Goal: Task Accomplishment & Management: Complete application form

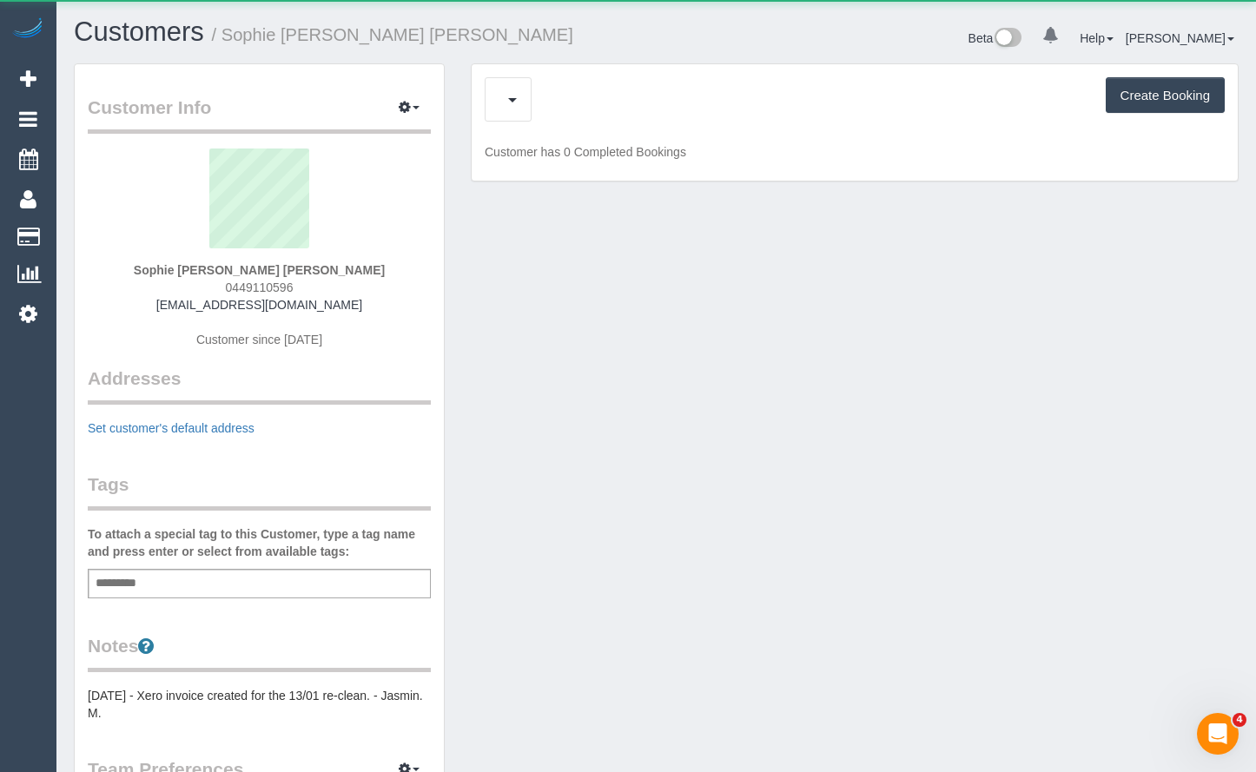
click at [1129, 85] on button "Create Booking" at bounding box center [1165, 95] width 119 height 36
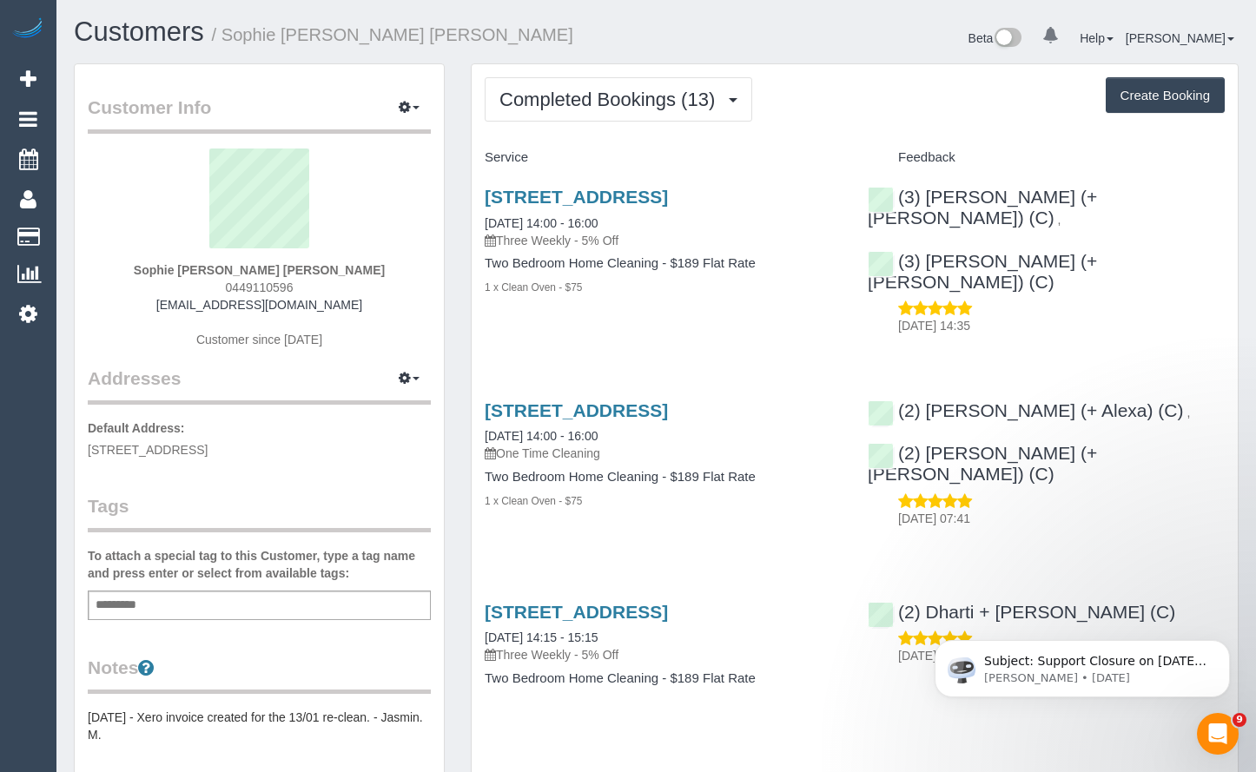
select select "VIC"
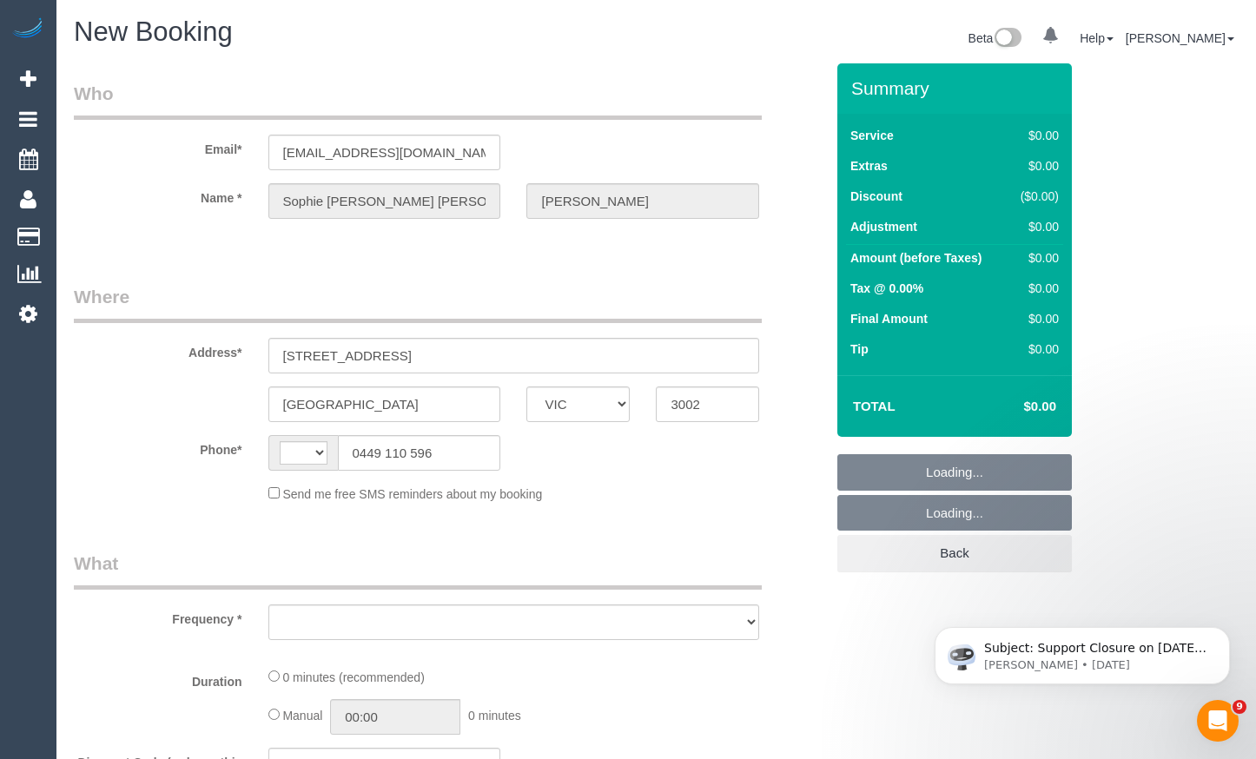
select select "string:AU"
select select "object:1381"
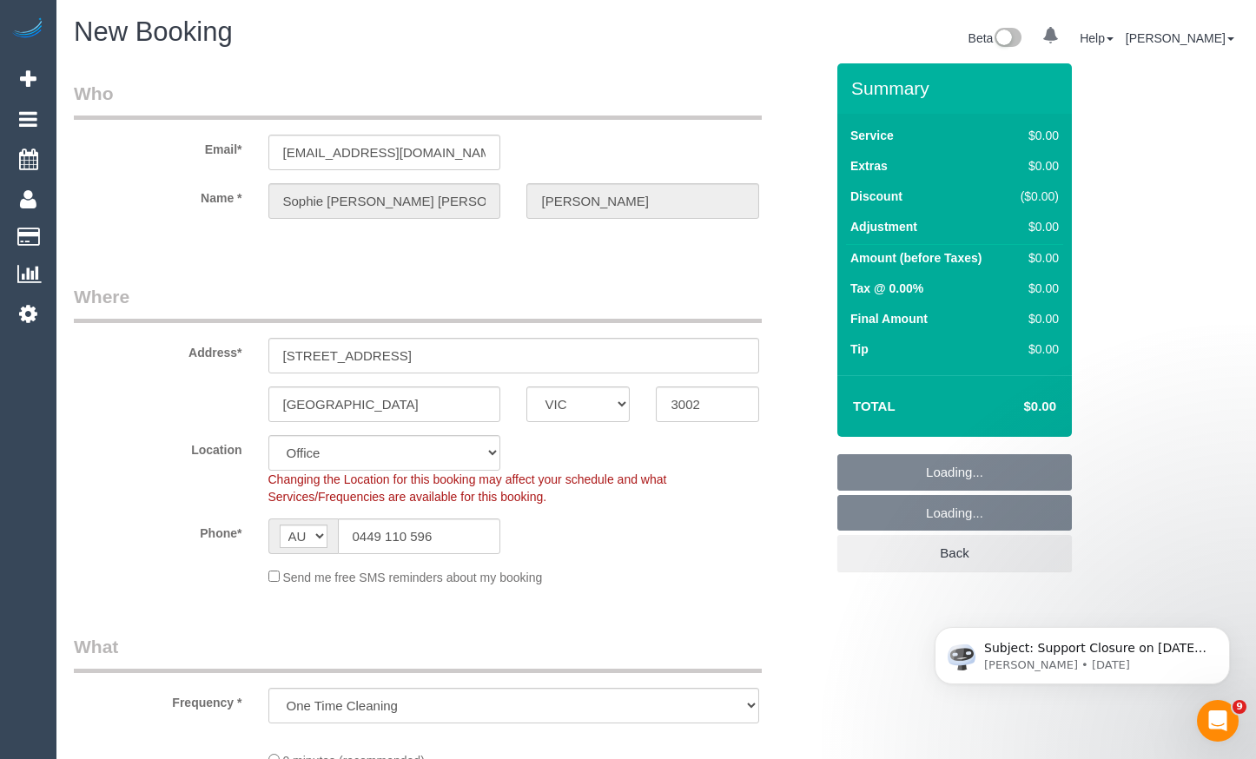
select select "string:stripe-pm_1Rg1Ar2GScqysDRVZfWaAwaX"
select select "object:1552"
select select "54"
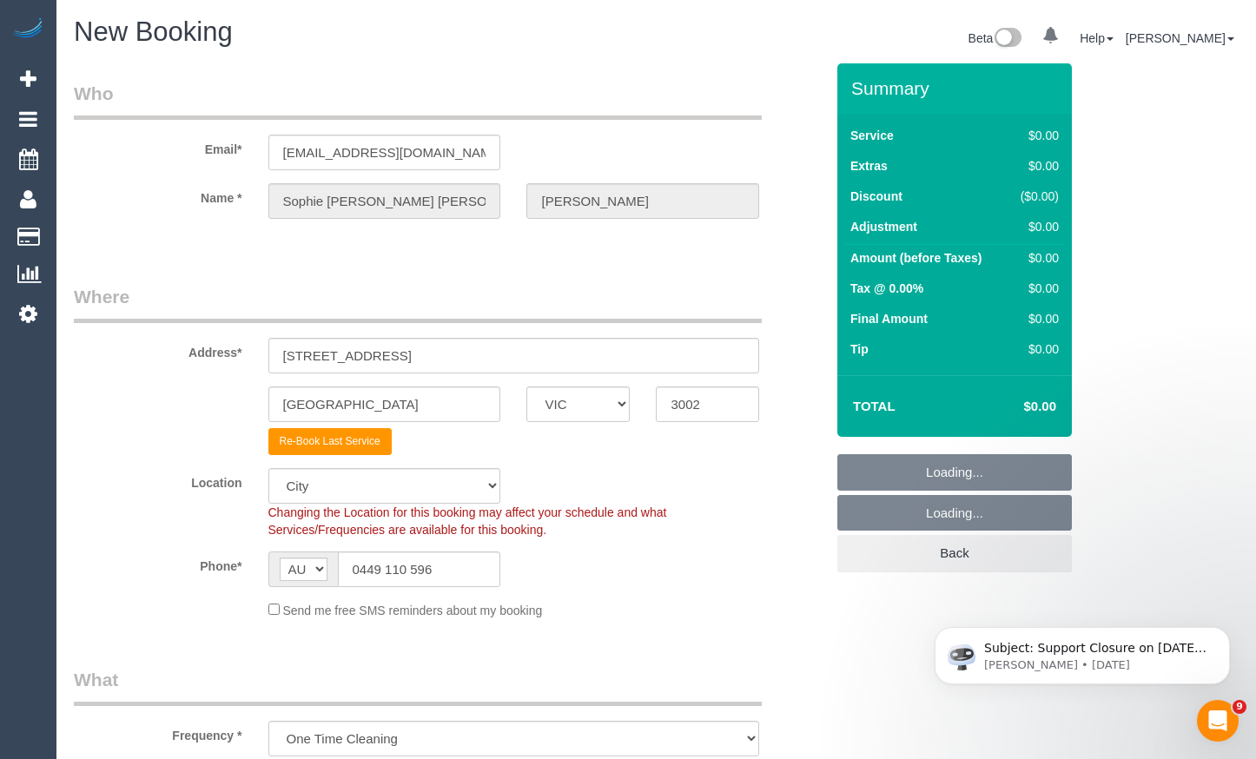
select select "object:2813"
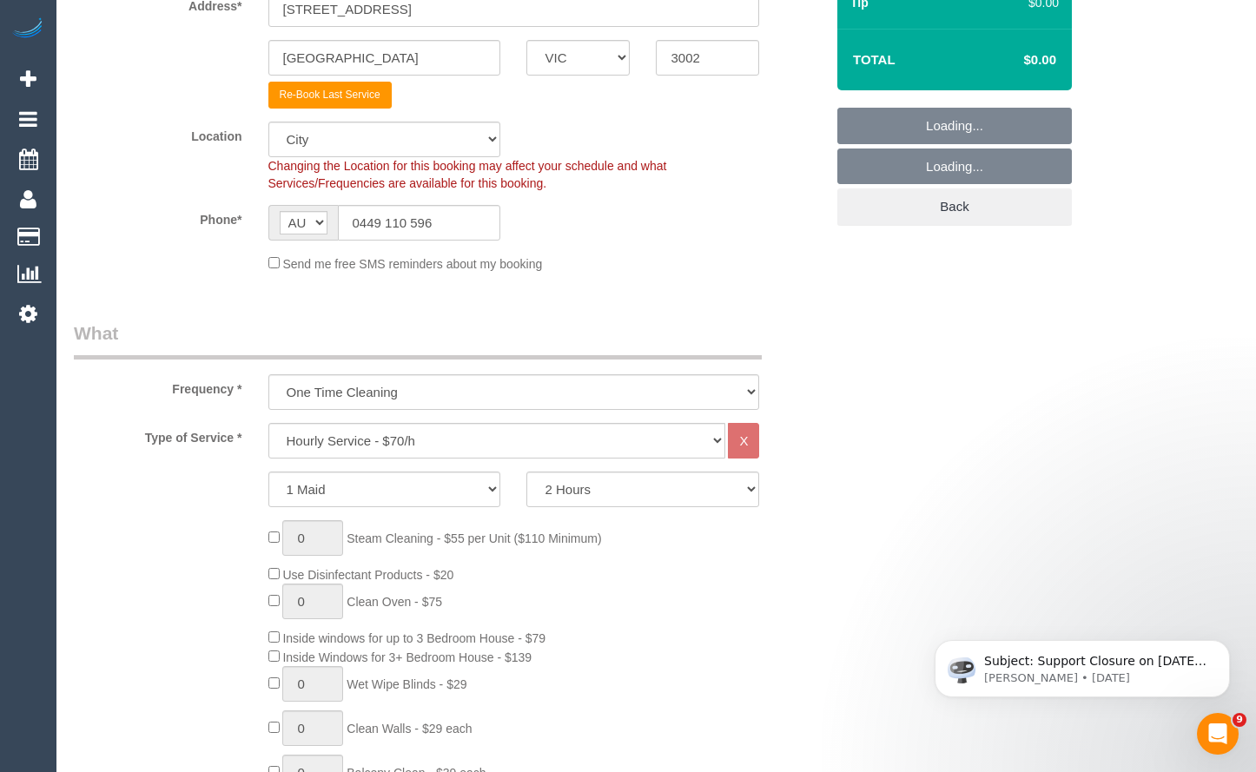
scroll to position [348, 0]
click at [490, 434] on select "Hourly Service - $70/h Hourly Service - $65/h Hourly Service - $60/h Hourly Ser…" at bounding box center [497, 440] width 458 height 36
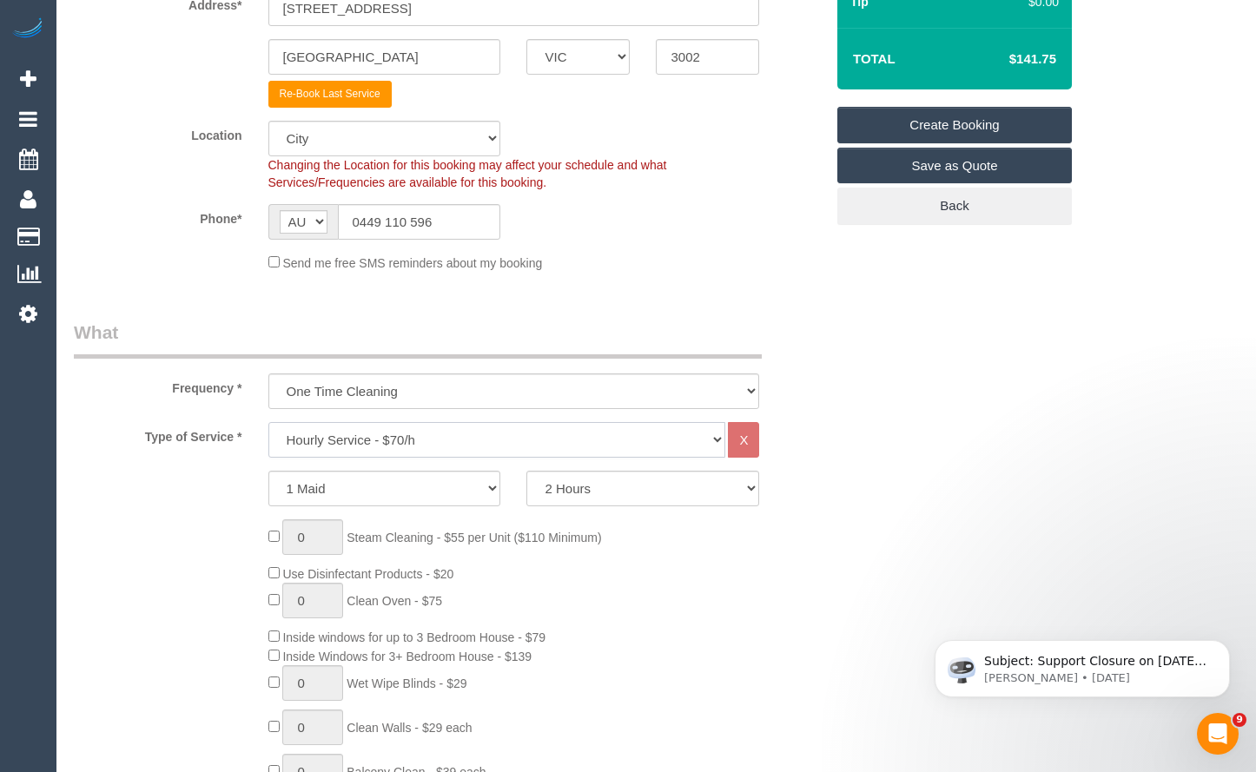
select select "211"
click at [268, 422] on select "Hourly Service - $70/h Hourly Service - $65/h Hourly Service - $60/h Hourly Ser…" at bounding box center [497, 440] width 458 height 36
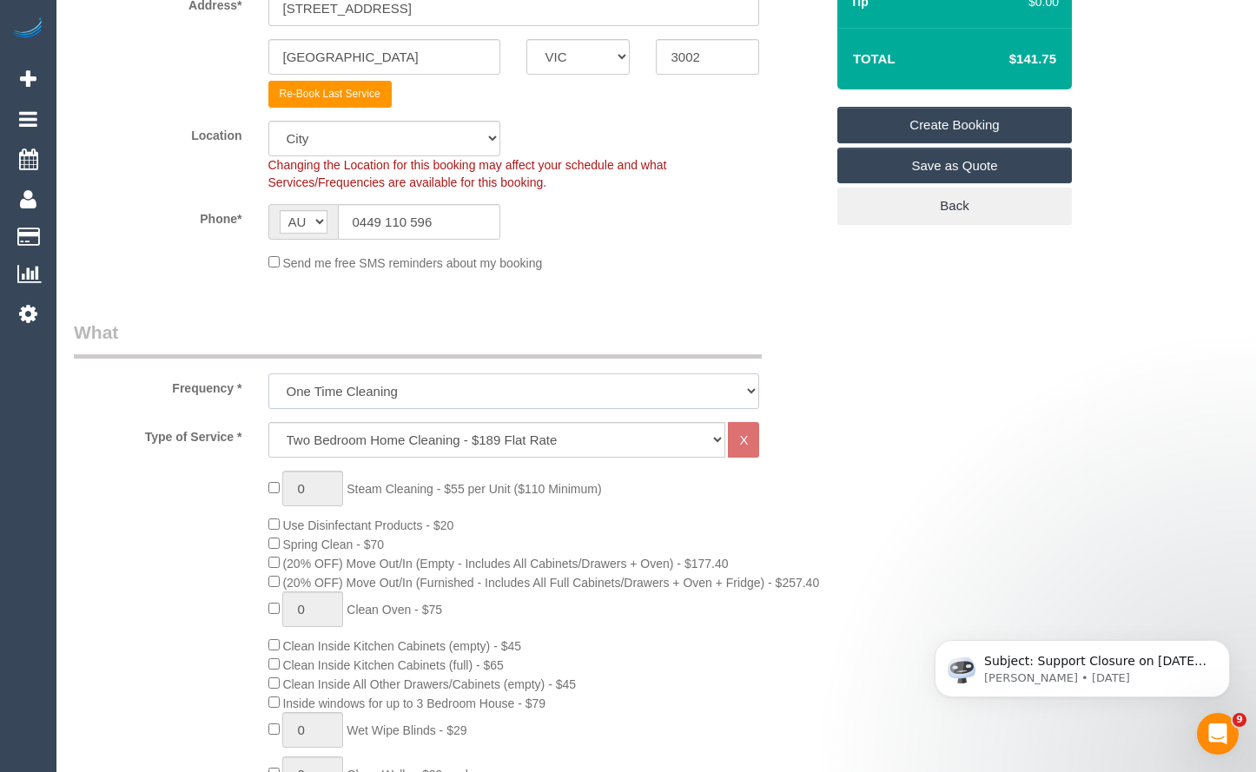
click at [407, 385] on select "One Time Cleaning Weekly - 10% Off - 10.00% (0% for the First Booking) Fortnigh…" at bounding box center [514, 392] width 492 height 36
select select "object:2816"
click at [268, 374] on select "One Time Cleaning Weekly - 10% Off - 10.00% (0% for the First Booking) Fortnigh…" at bounding box center [514, 392] width 492 height 36
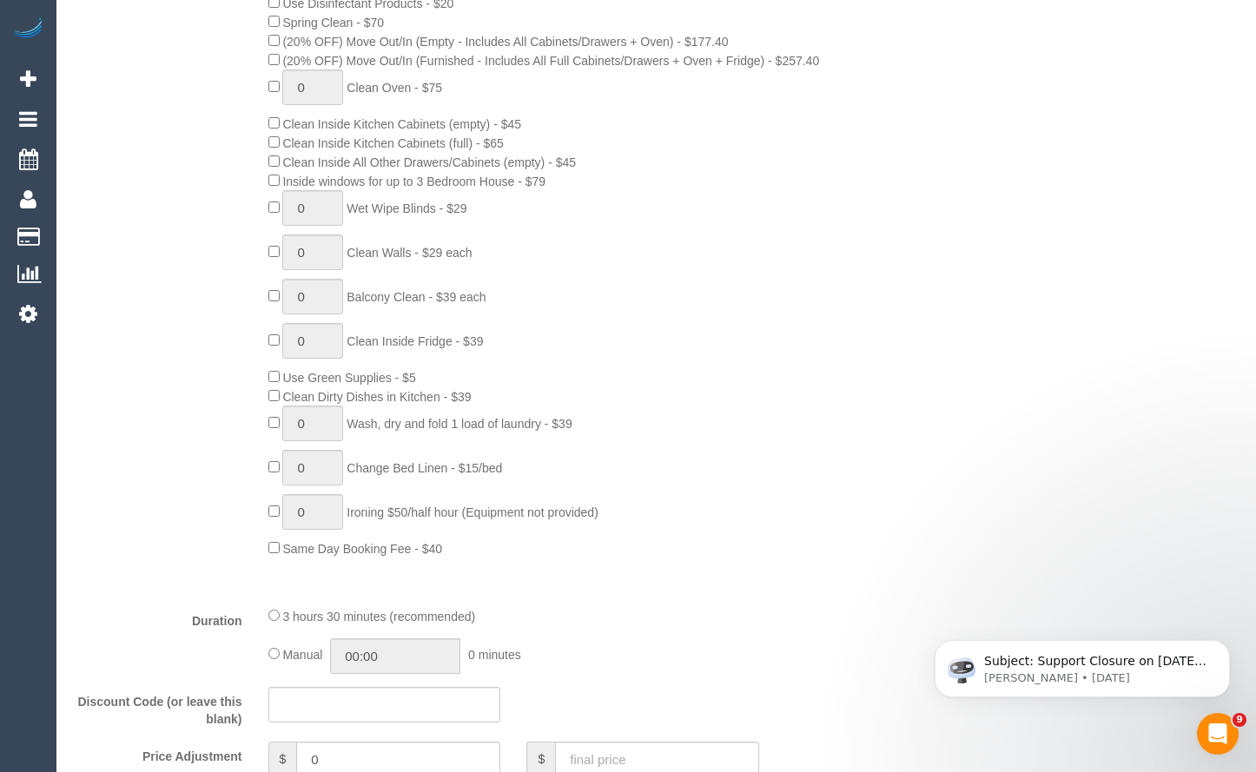
scroll to position [1651, 0]
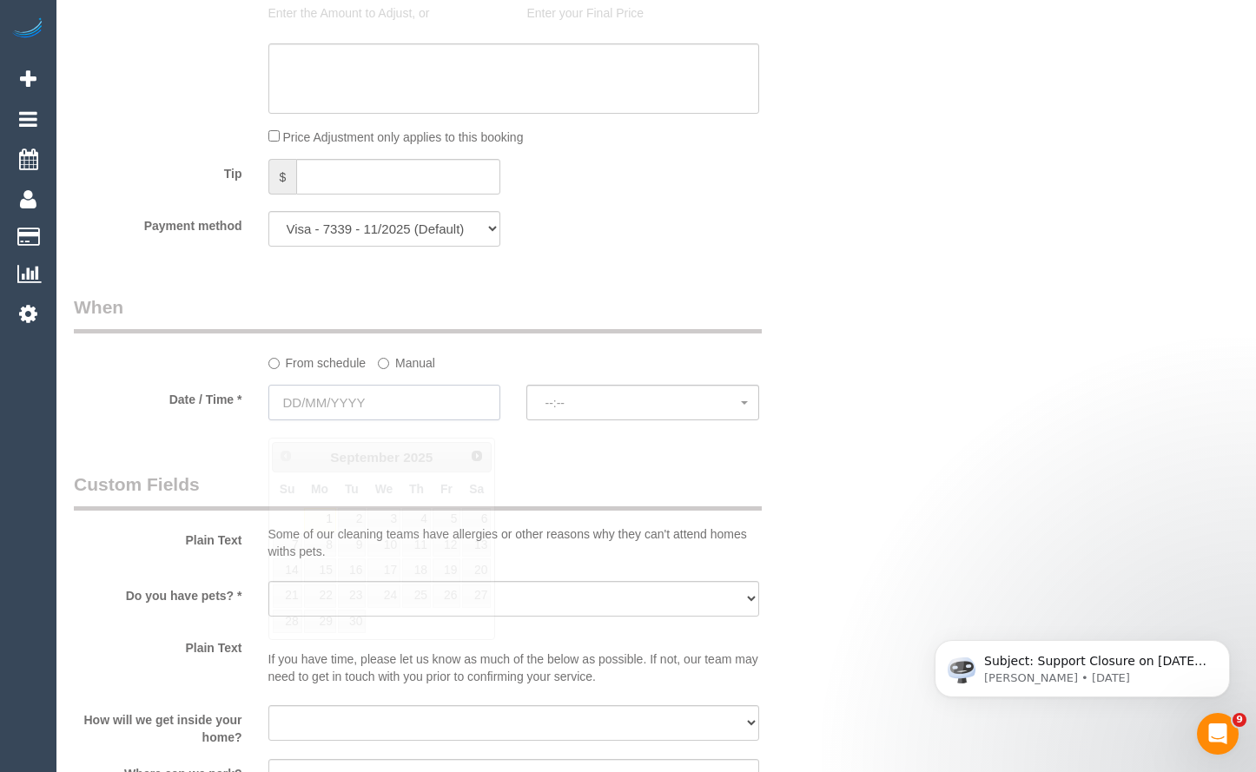
click at [429, 409] on input "text" at bounding box center [384, 403] width 233 height 36
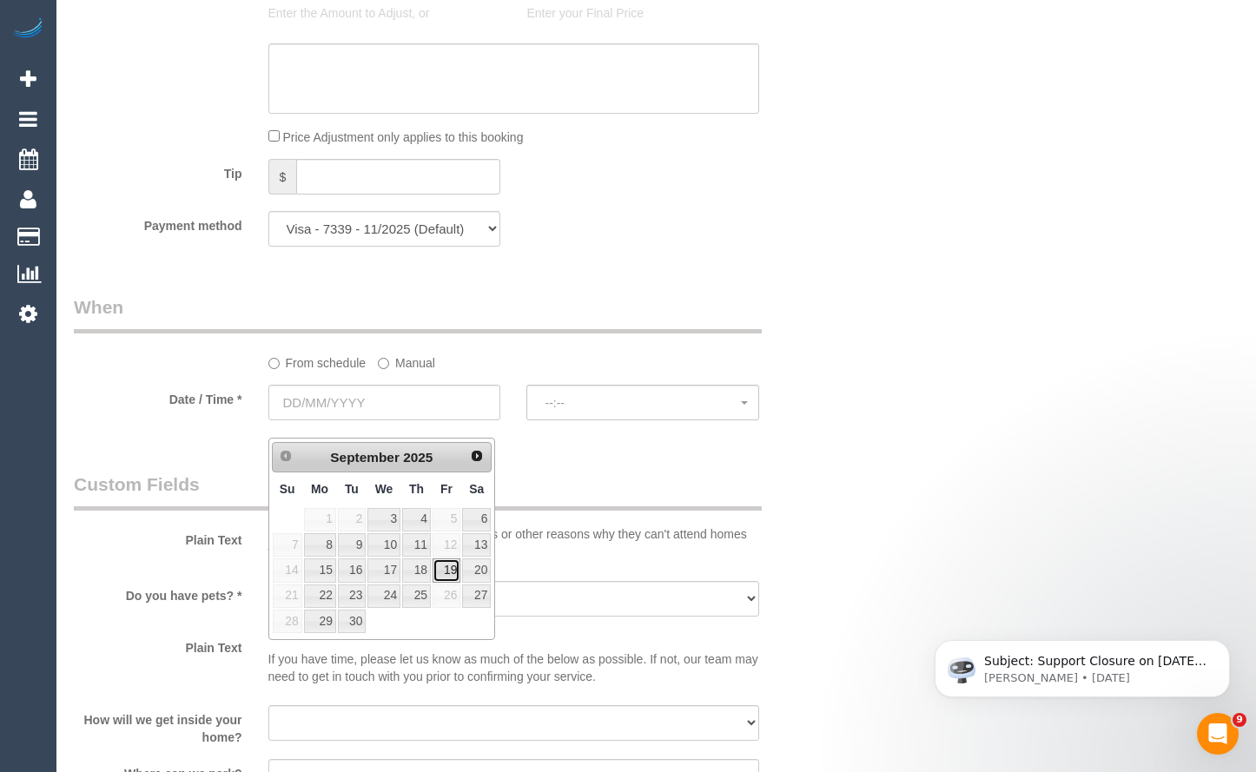
click at [454, 574] on link "19" at bounding box center [447, 570] width 28 height 23
type input "[DATE]"
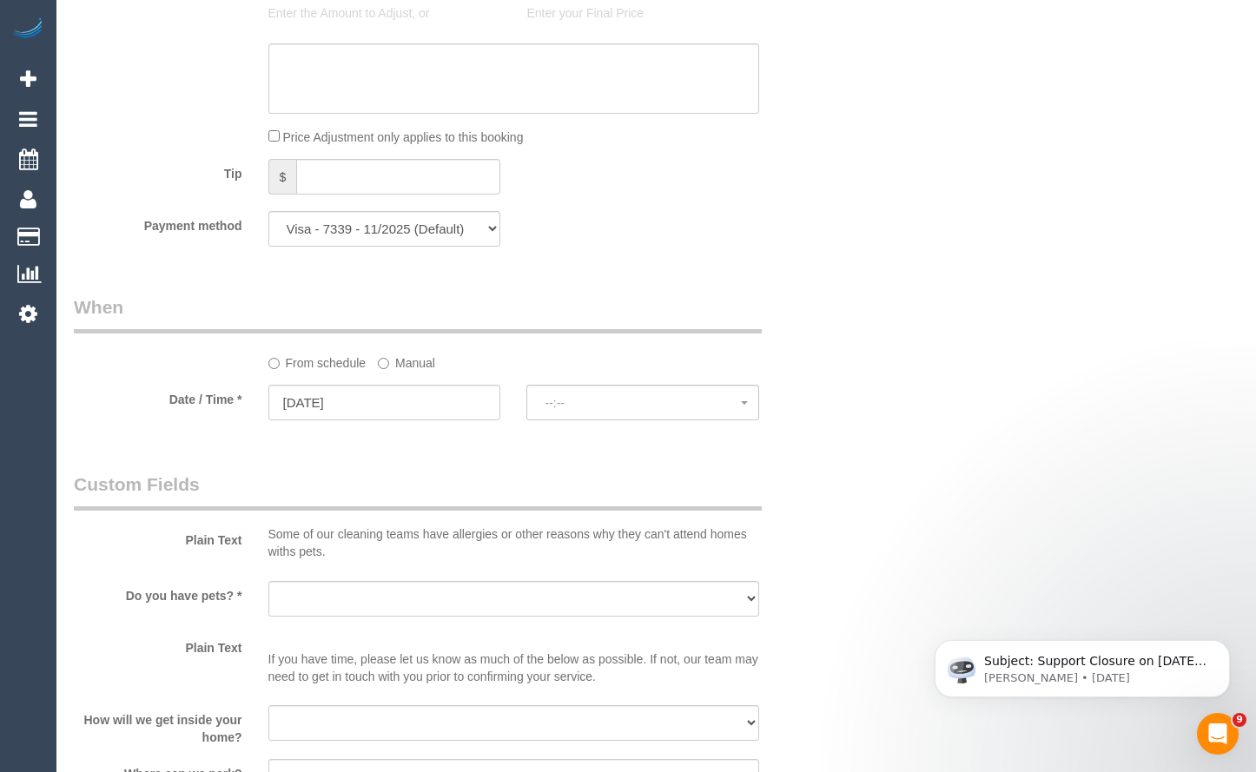
drag, startPoint x: 834, startPoint y: 275, endPoint x: 865, endPoint y: 192, distance: 89.1
click at [838, 272] on div "Who Email* [EMAIL_ADDRESS][DOMAIN_NAME] Name * Sophie [PERSON_NAME] [PERSON_NAM…" at bounding box center [656, 14] width 1165 height 3202
drag, startPoint x: 1232, startPoint y: 202, endPoint x: 1161, endPoint y: 222, distance: 73.8
click at [1232, 202] on div "Who Email* [EMAIL_ADDRESS][DOMAIN_NAME] Name * Sophie [PERSON_NAME] [PERSON_NAM…" at bounding box center [656, 14] width 1165 height 3202
click at [664, 410] on span "07:00 - 08:00" at bounding box center [643, 403] width 196 height 14
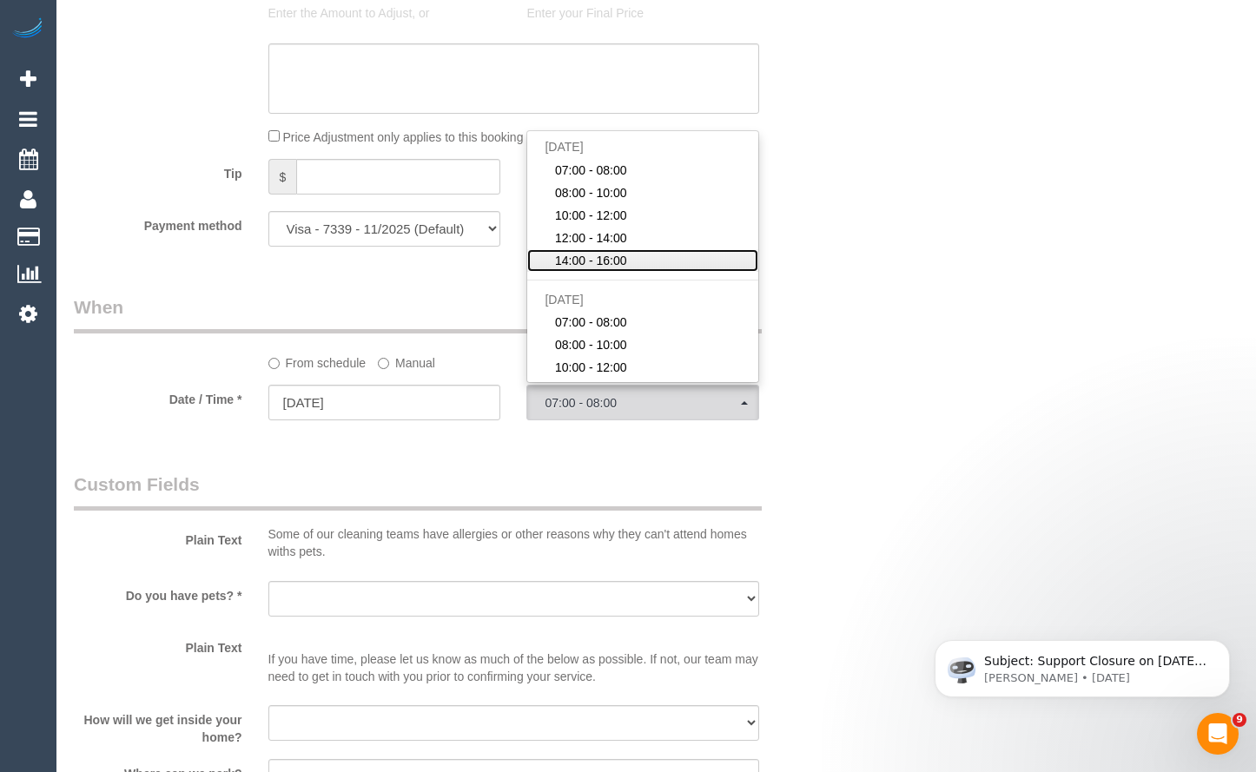
click at [645, 272] on link "14:00 - 16:00" at bounding box center [642, 260] width 231 height 23
select select "spot5"
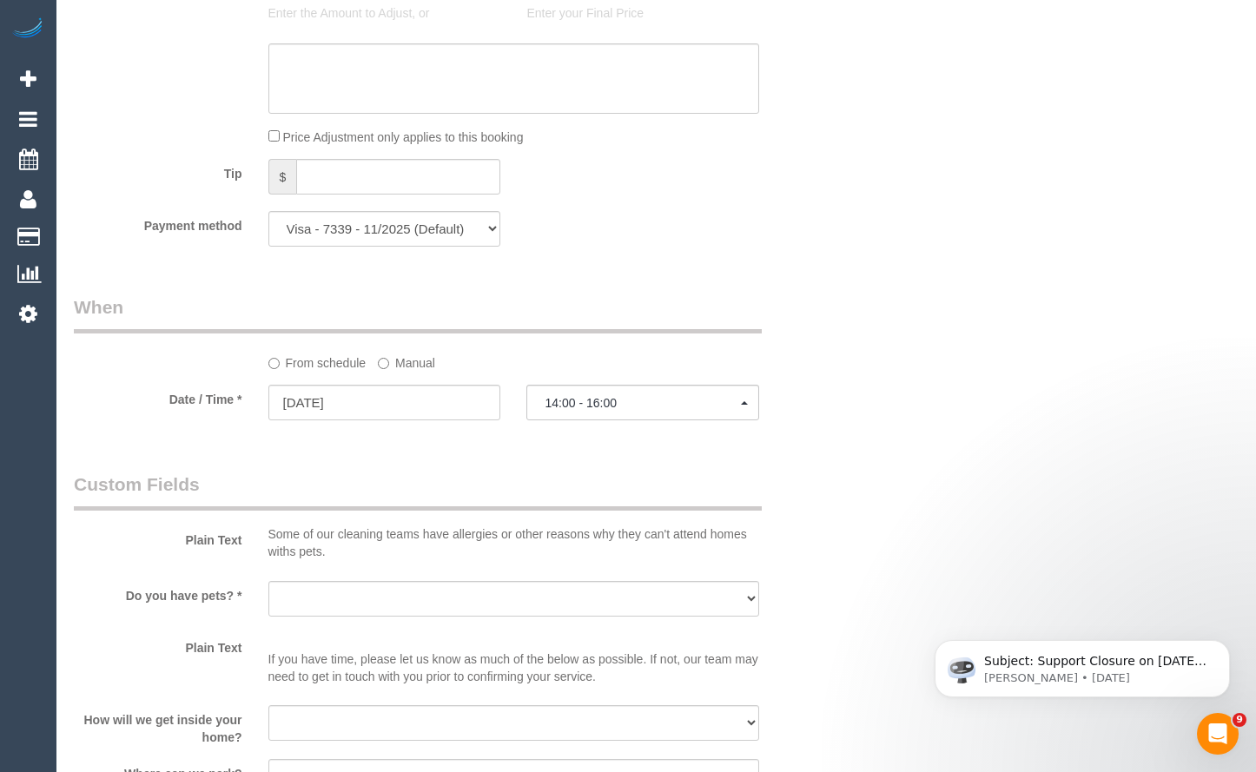
click at [1242, 255] on div "Who Email* [EMAIL_ADDRESS][DOMAIN_NAME] Name * Sophie [PERSON_NAME] [PERSON_NAM…" at bounding box center [656, 14] width 1191 height 3202
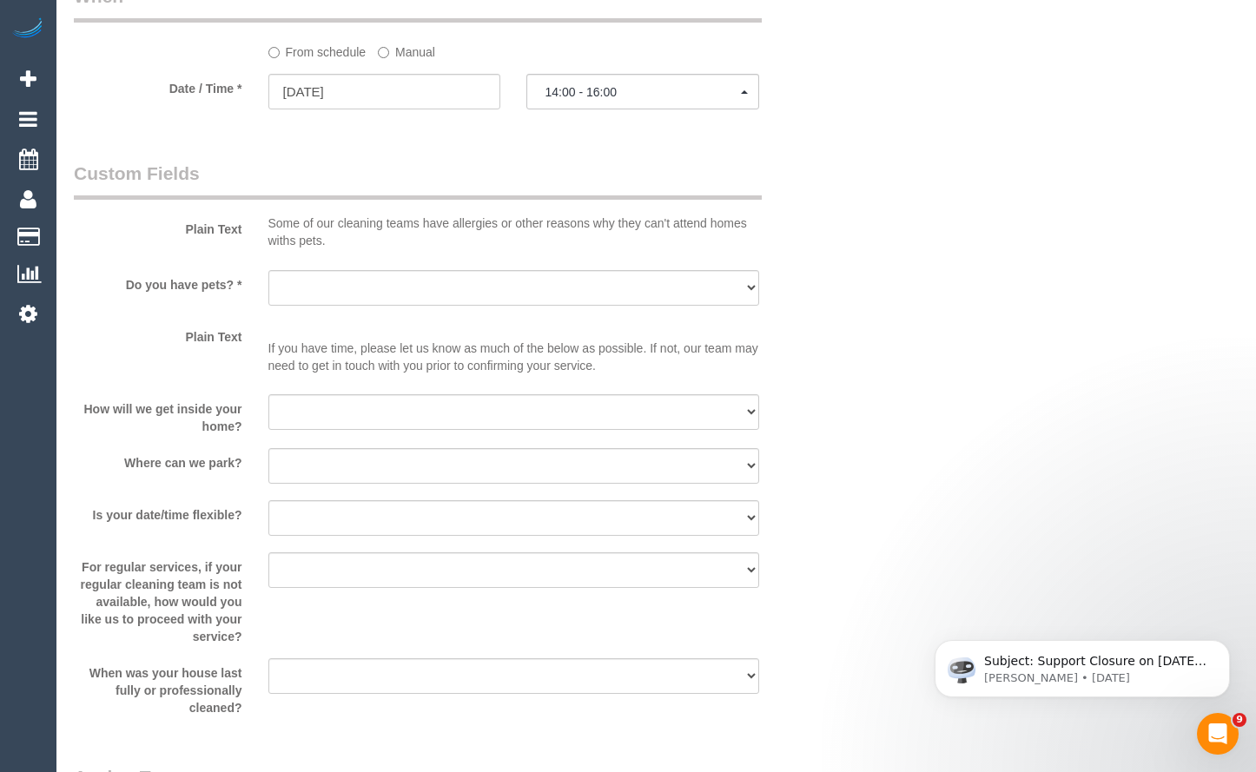
scroll to position [1998, 0]
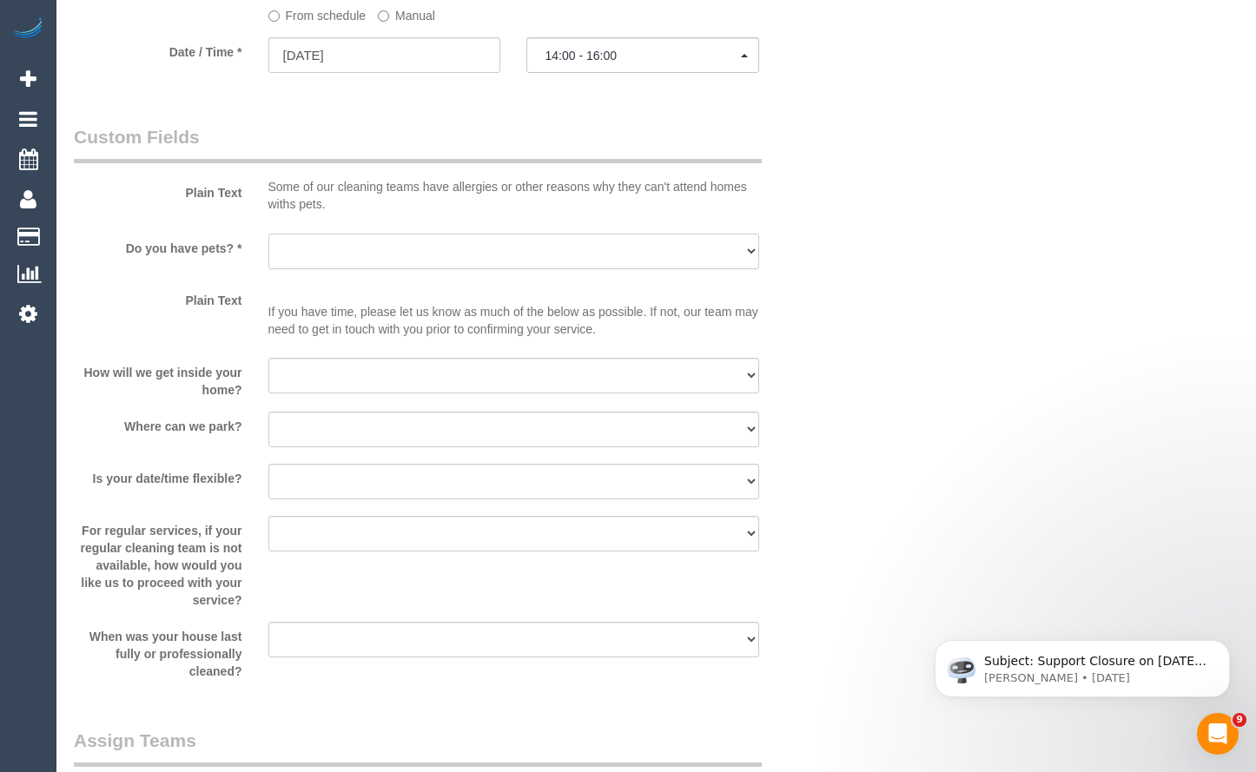
click at [524, 263] on select "Yes - Cats Yes - Dogs No pets Yes - Dogs and Cats Yes - Other" at bounding box center [514, 252] width 492 height 36
select select "number:28"
click at [268, 250] on select "Yes - Cats Yes - Dogs No pets Yes - Dogs and Cats Yes - Other" at bounding box center [514, 252] width 492 height 36
click at [391, 389] on select "I will be home Key will be left (please provide details below) Lock box/Access …" at bounding box center [514, 376] width 492 height 36
select select "number:14"
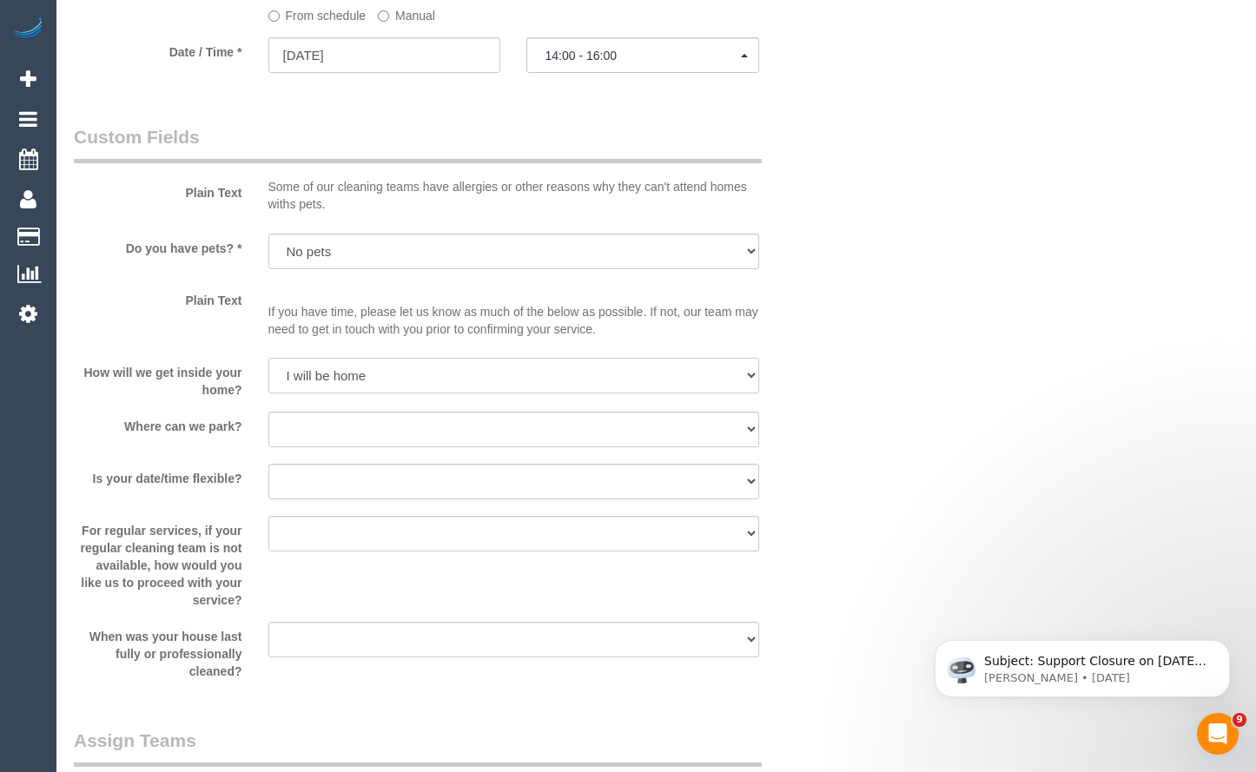
click at [268, 375] on select "I will be home Key will be left (please provide details below) Lock box/Access …" at bounding box center [514, 376] width 492 height 36
drag, startPoint x: 333, startPoint y: 451, endPoint x: 333, endPoint y: 464, distance: 13.0
click at [333, 447] on select "I will provide parking on-site Free street parking Paid street parking (cost wi…" at bounding box center [514, 430] width 492 height 36
select select "number:20"
click at [268, 429] on select "I will provide parking on-site Free street parking Paid street parking (cost wi…" at bounding box center [514, 430] width 492 height 36
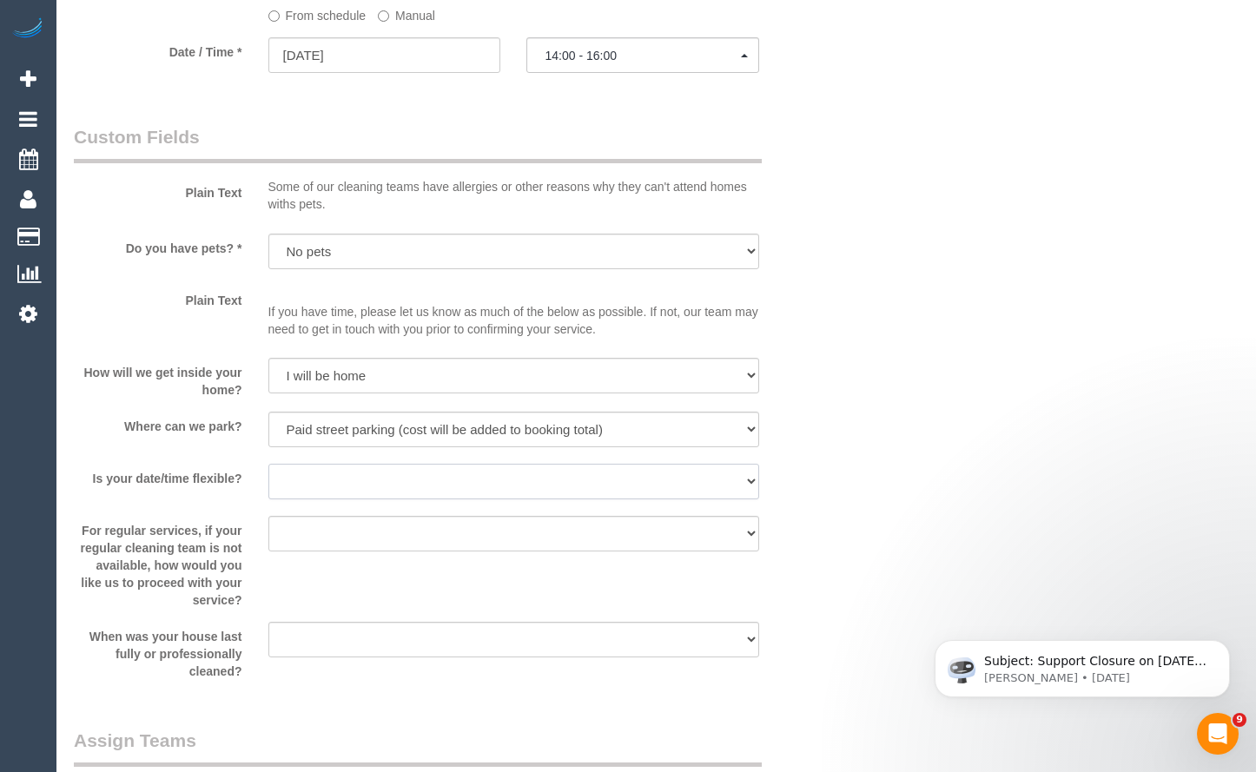
click at [494, 500] on select "Yes - date and time Yes - date but not time Yes - time but not date No - No fle…" at bounding box center [514, 482] width 492 height 36
click at [268, 481] on select "Yes - date and time Yes - date but not time Yes - time but not date No - No fle…" at bounding box center [514, 482] width 492 height 36
click at [499, 487] on select "Yes - date and time Yes - date but not time Yes - time but not date No - No fle…" at bounding box center [514, 482] width 492 height 36
select select "number:25"
click at [268, 481] on select "Yes - date and time Yes - date but not time Yes - time but not date No - No fle…" at bounding box center [514, 482] width 492 height 36
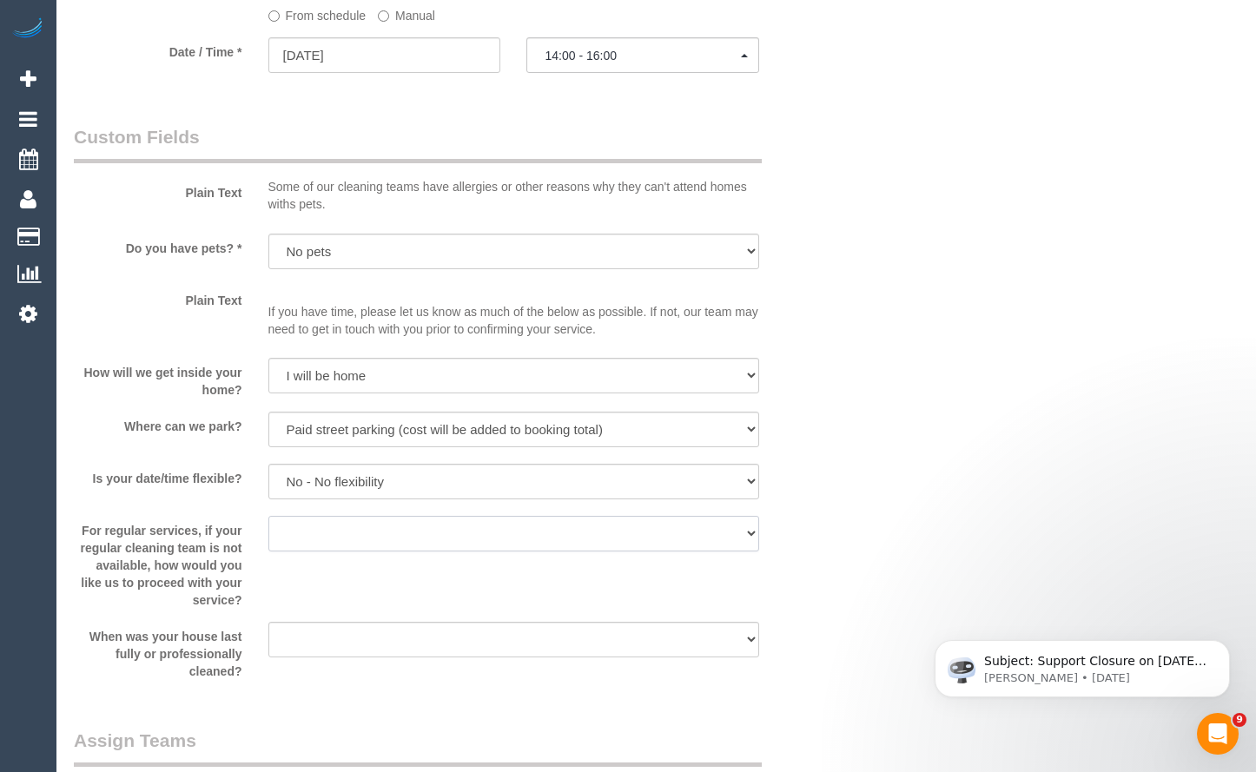
click at [389, 543] on select "Arrange a cleaner to cover and do not bother you Arrange a cleaner to cover and…" at bounding box center [514, 534] width 492 height 36
select select "number:33"
click at [268, 533] on select "Arrange a cleaner to cover and do not bother you Arrange a cleaner to cover and…" at bounding box center [514, 534] width 492 height 36
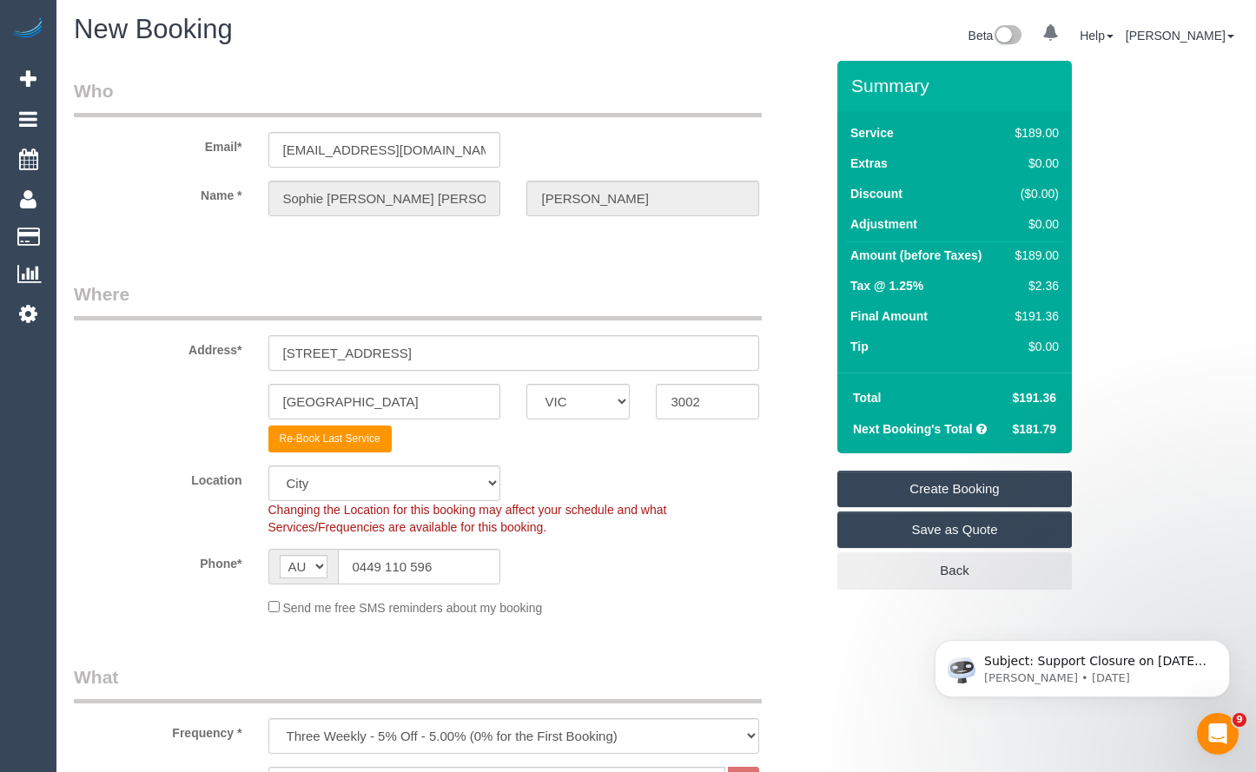
scroll to position [0, 0]
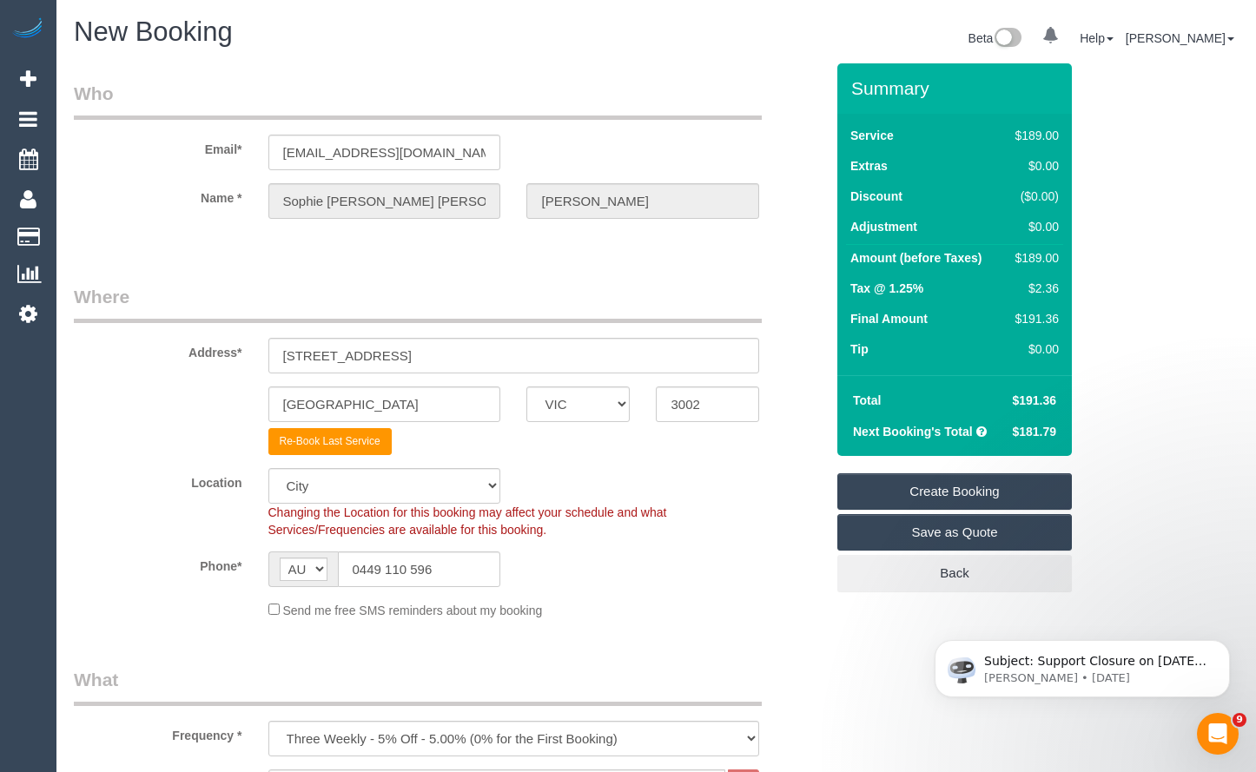
click at [924, 494] on link "Create Booking" at bounding box center [955, 492] width 235 height 36
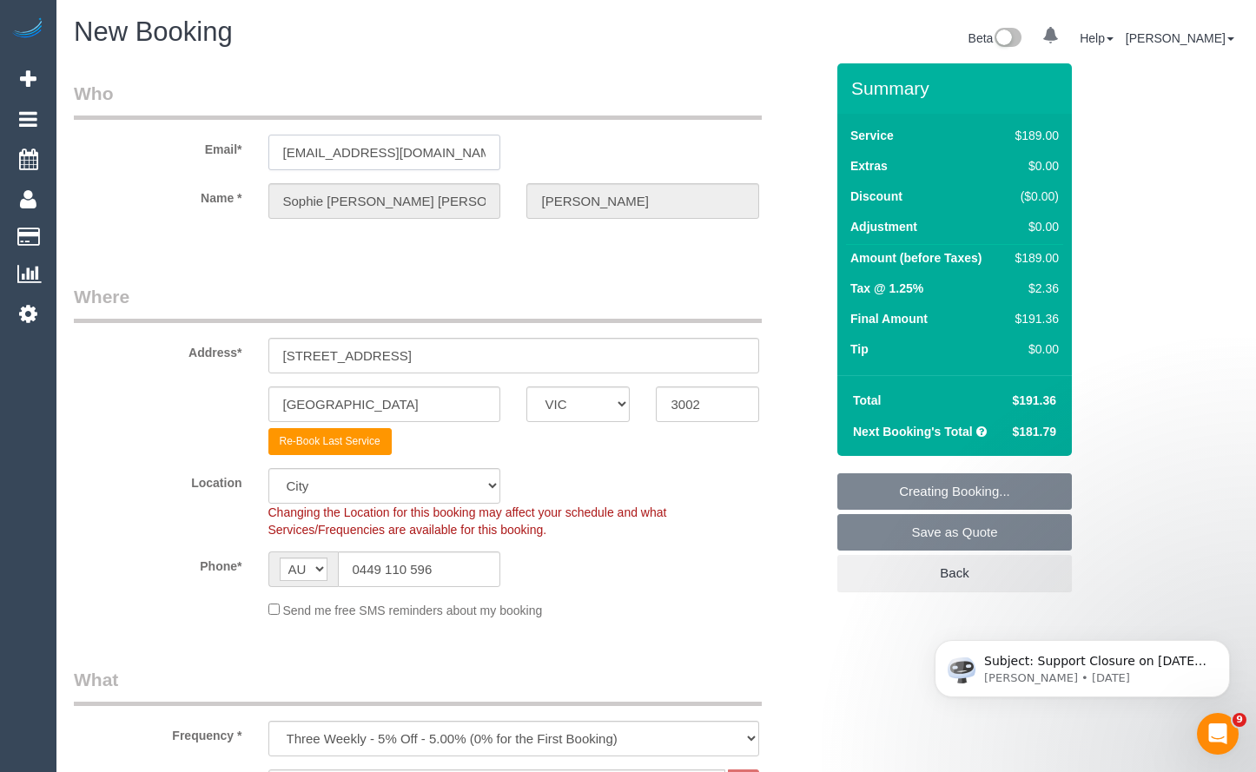
drag, startPoint x: 403, startPoint y: 155, endPoint x: 192, endPoint y: 161, distance: 211.2
click at [192, 161] on div "Email* [EMAIL_ADDRESS][DOMAIN_NAME]" at bounding box center [449, 125] width 777 height 89
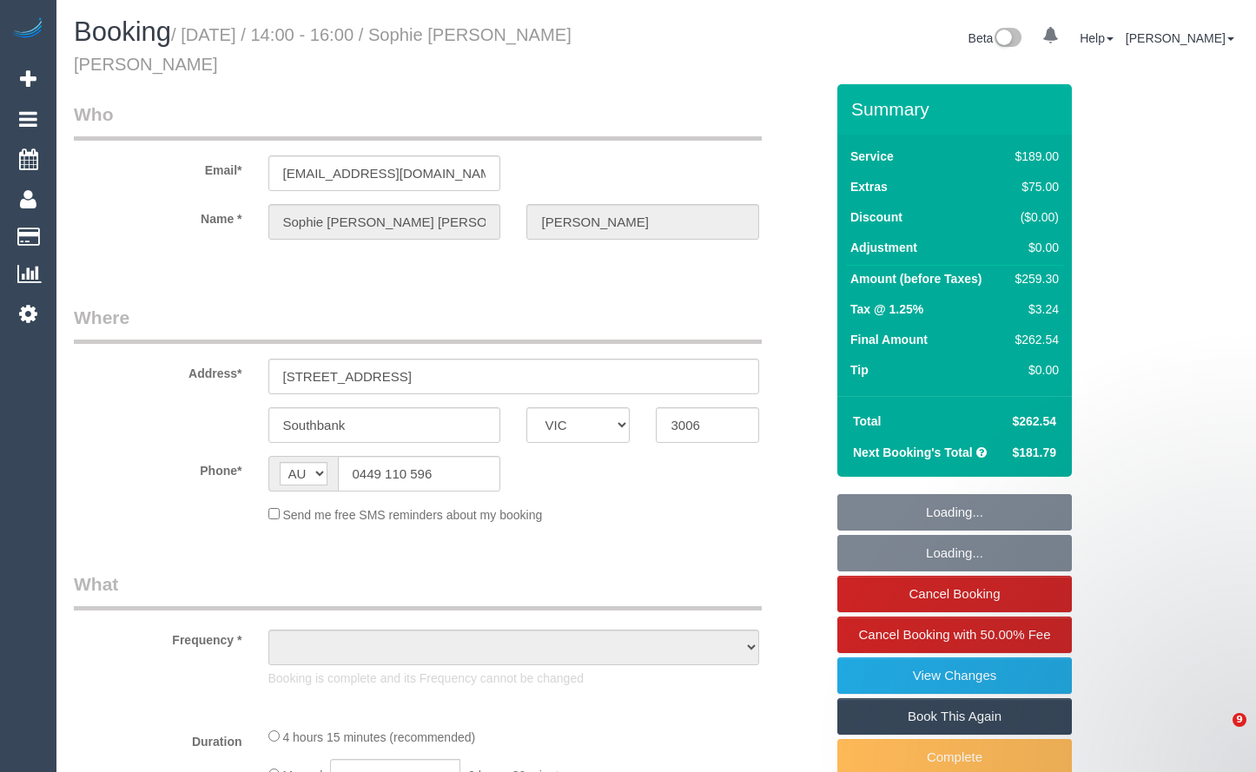
select select "VIC"
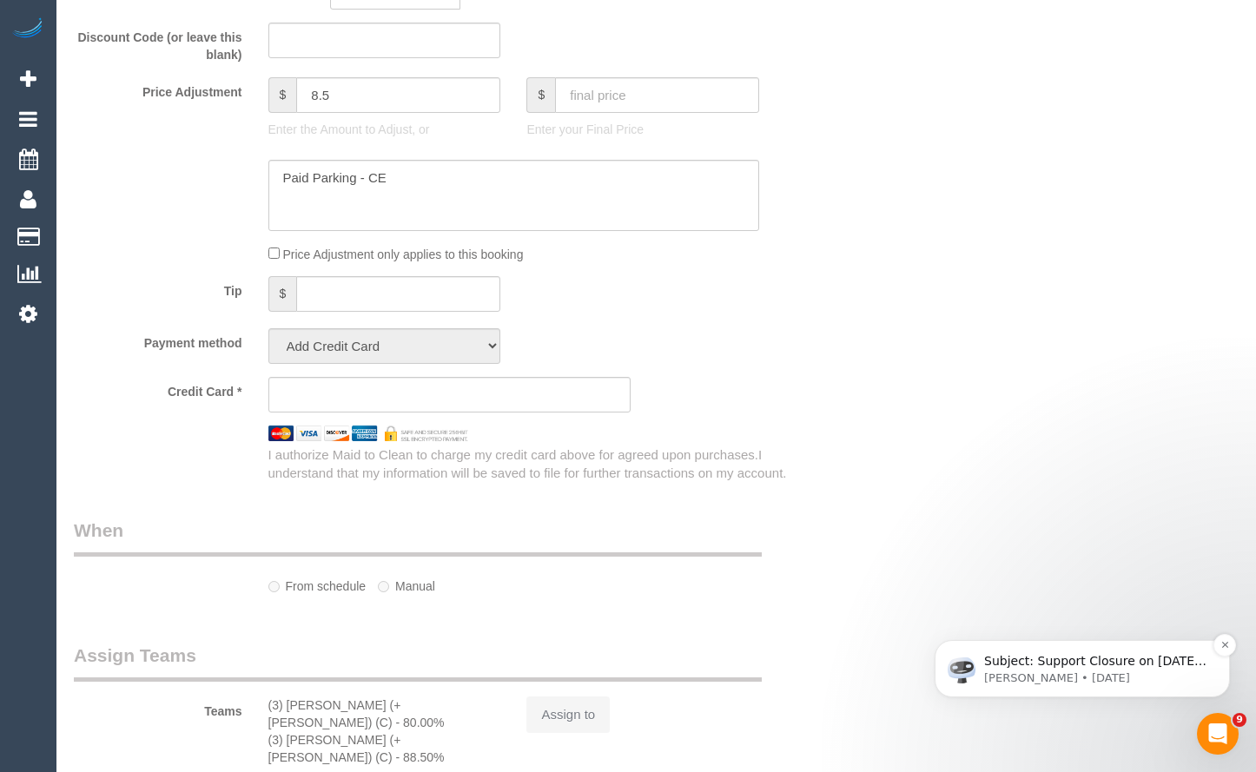
select select "object:819"
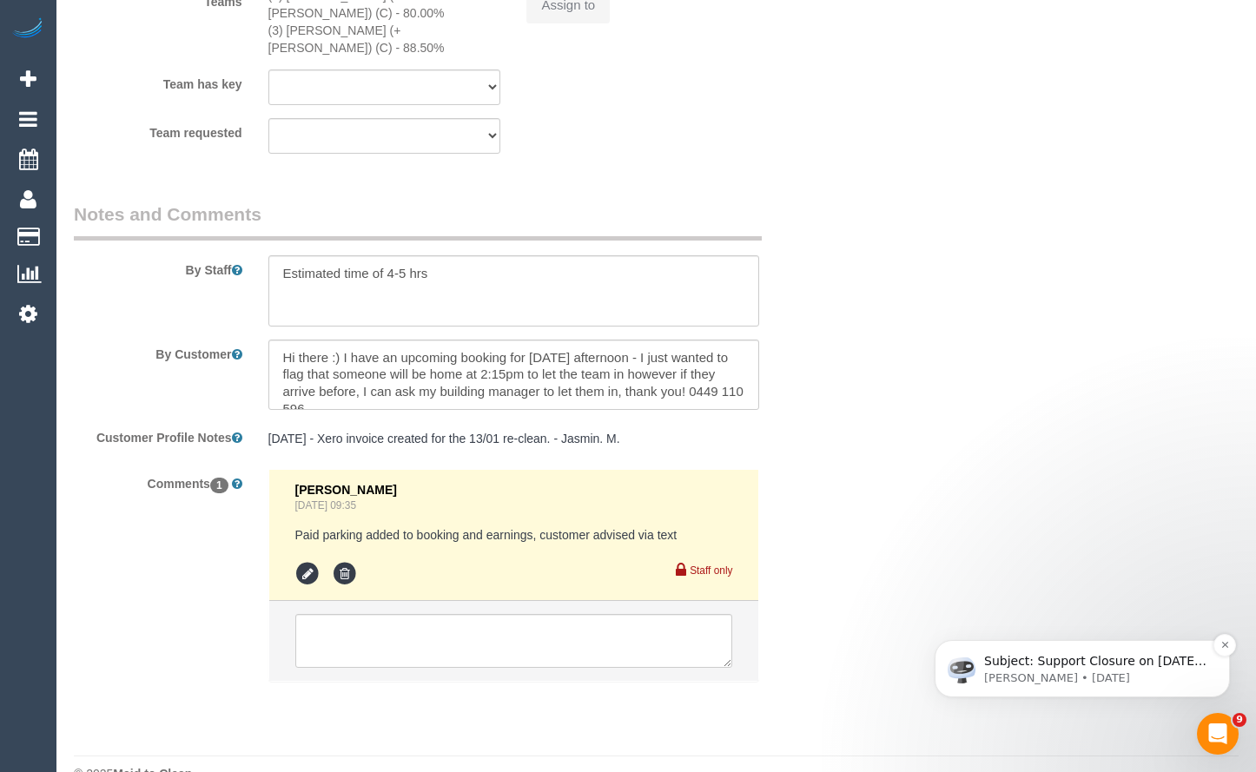
select select "string:stripe-pm_1RcDIk2GScqysDRV85HZIMJY"
select select "number:28"
select select "number:14"
select select "number:20"
select select "number:24"
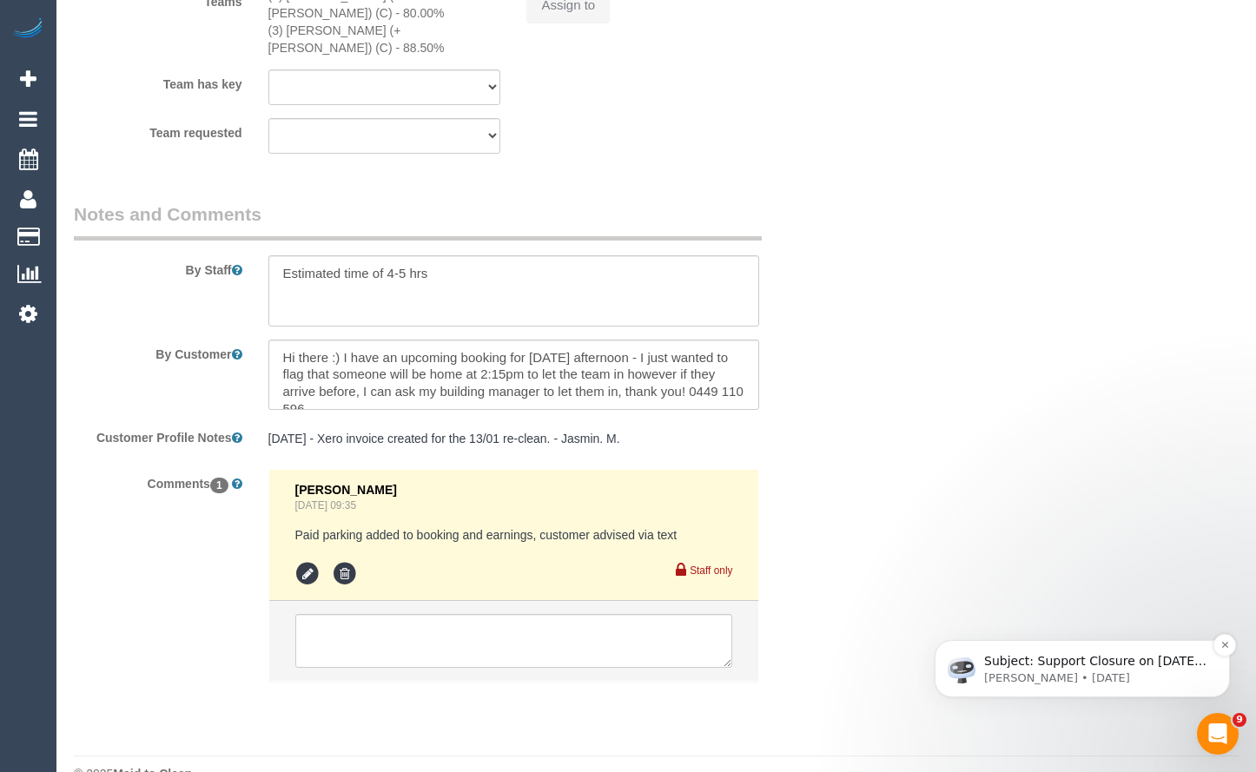
select select "number:33"
select select "number:13"
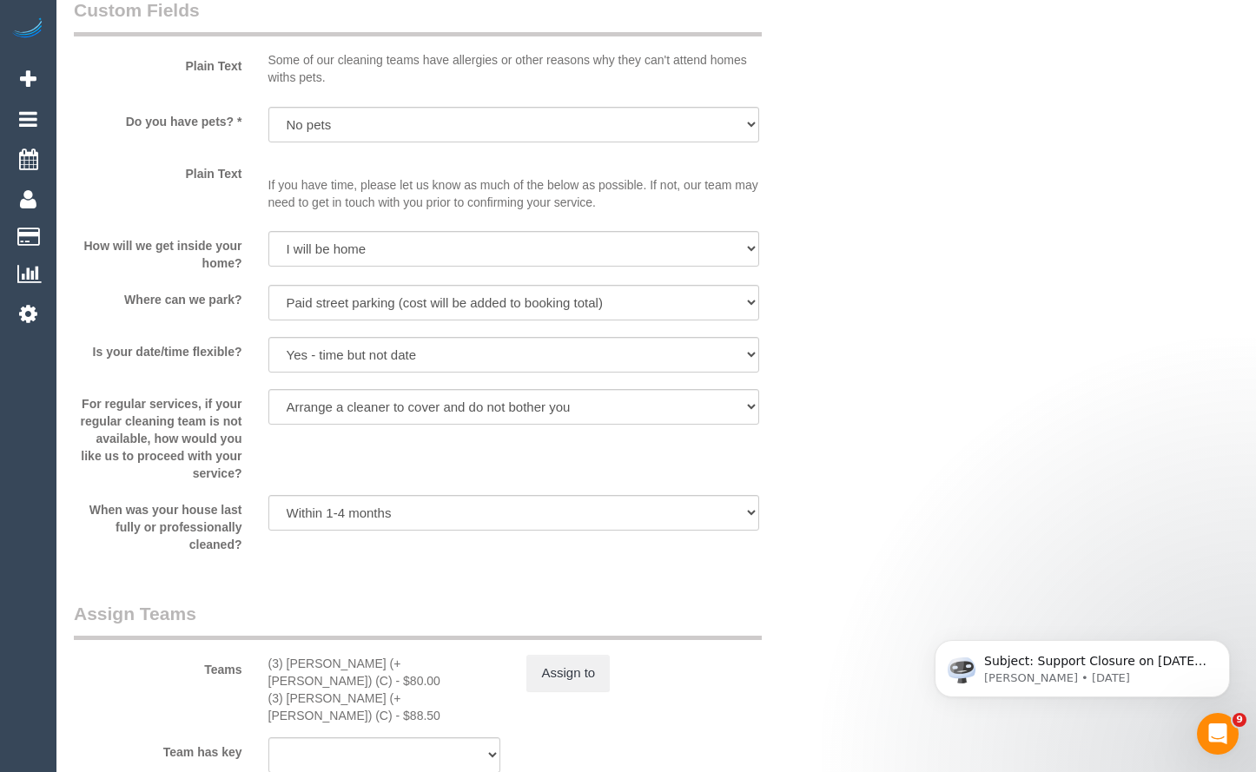
scroll to position [2361, 0]
